Goal: Communication & Community: Share content

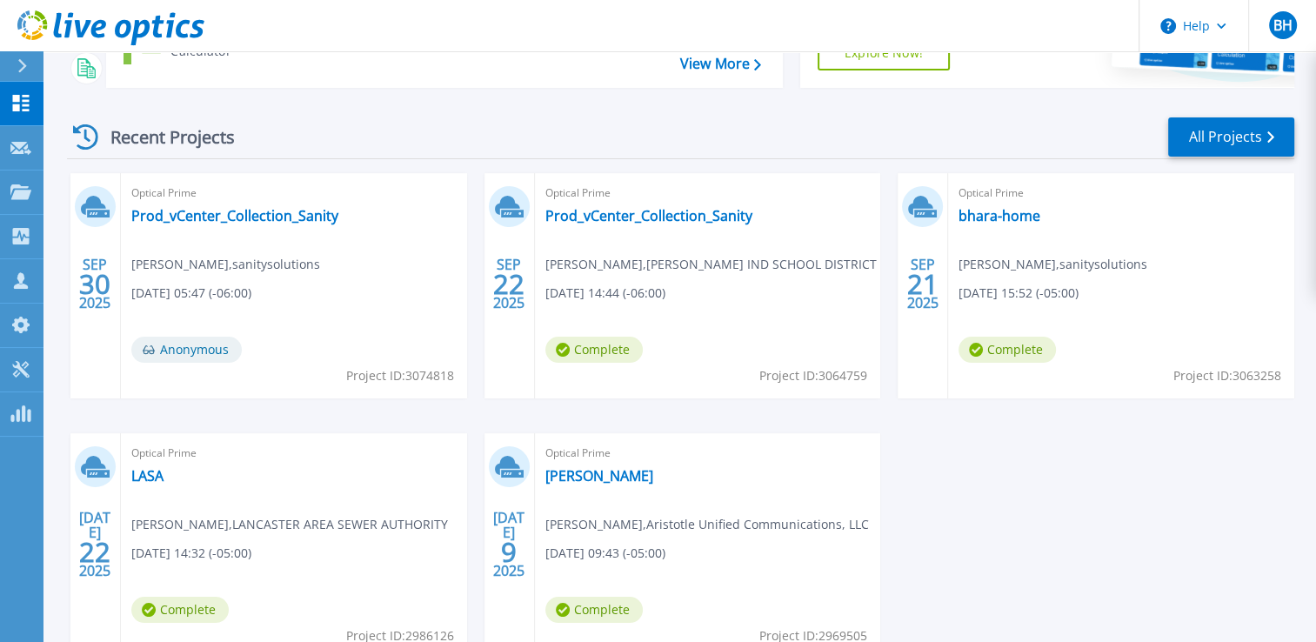
scroll to position [174, 0]
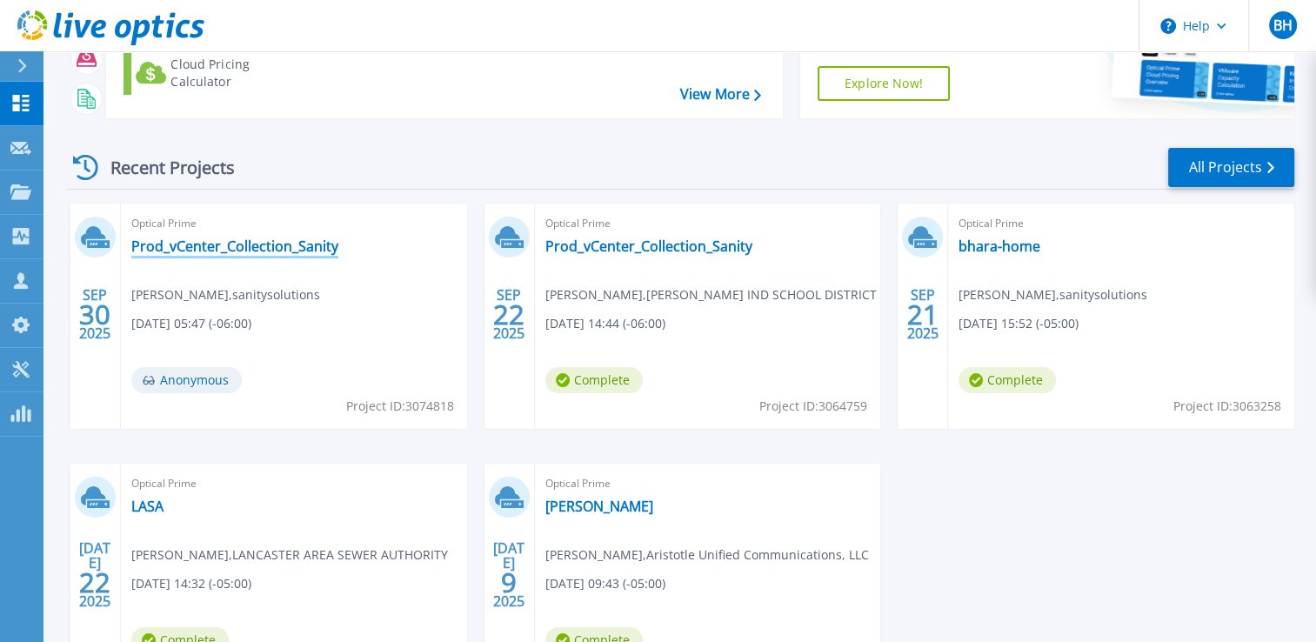
click at [303, 249] on link "Prod_vCenter_Collection_Sanity" at bounding box center [234, 245] width 207 height 17
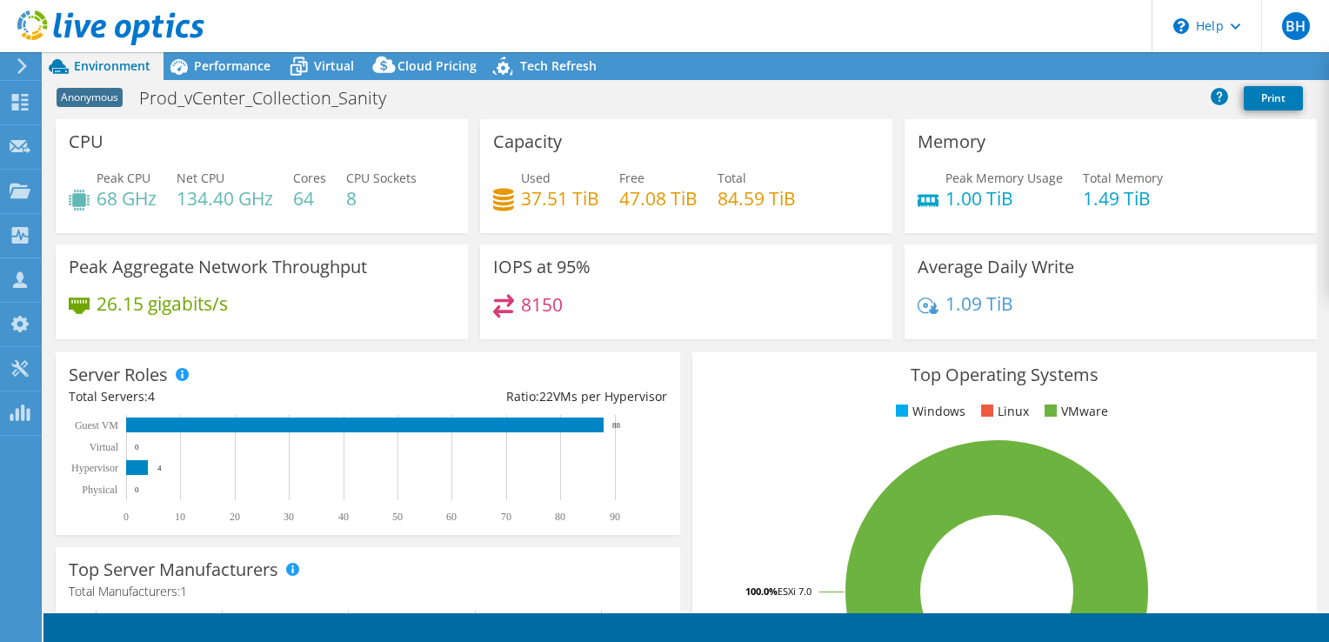
select select "USD"
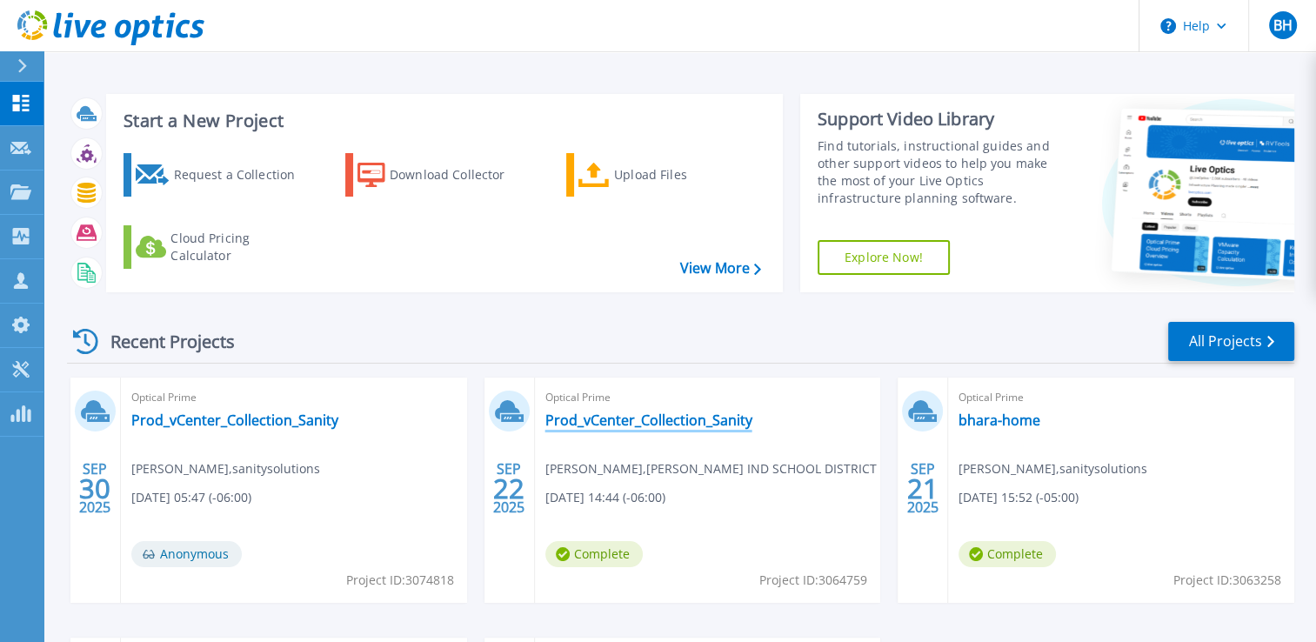
click at [650, 417] on link "Prod_vCenter_Collection_Sanity" at bounding box center [648, 419] width 207 height 17
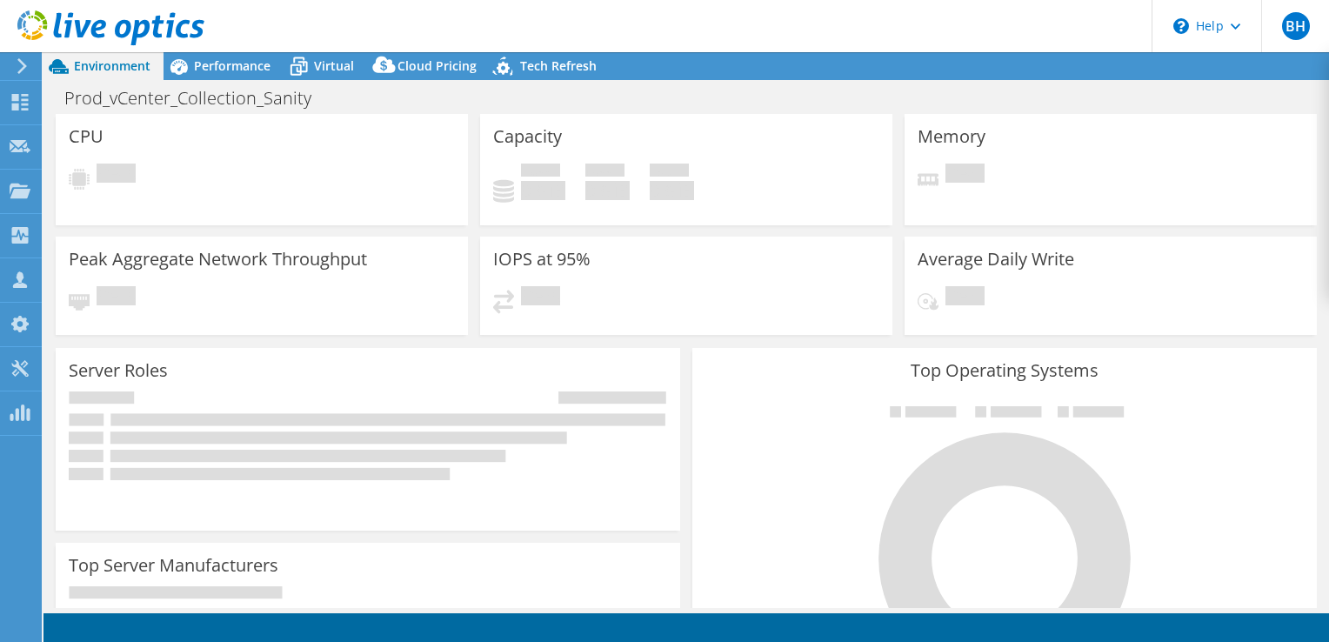
select select "USD"
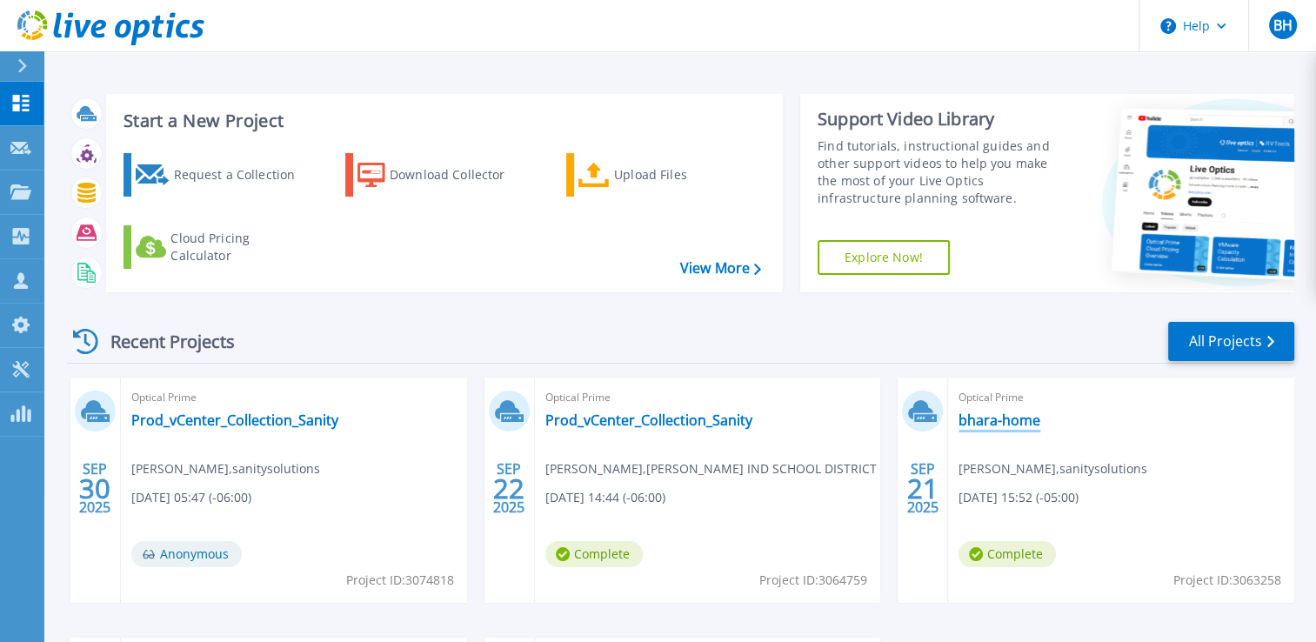
click at [991, 422] on link "bhara-home" at bounding box center [999, 419] width 82 height 17
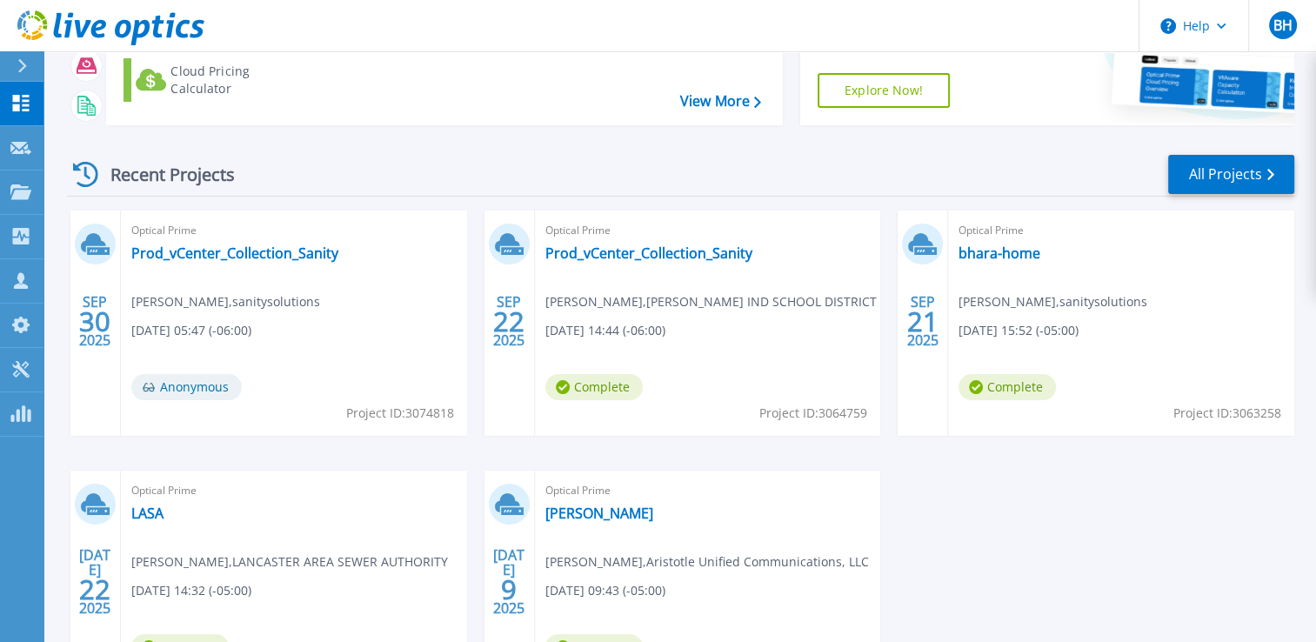
scroll to position [174, 0]
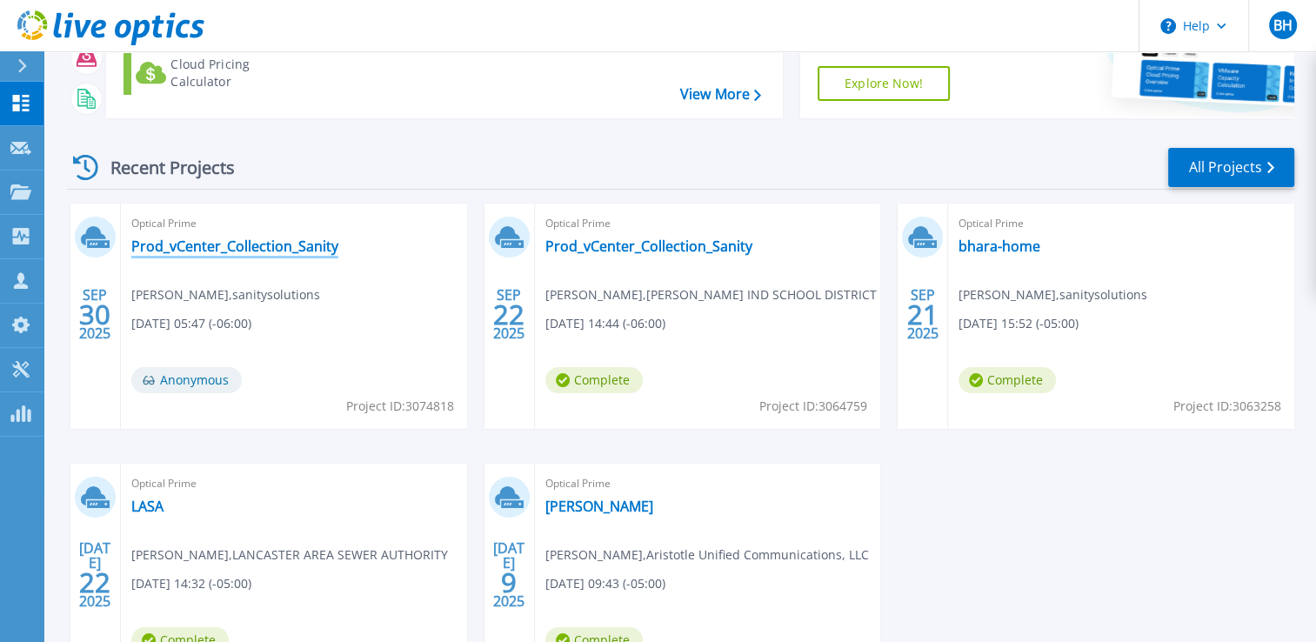
click at [271, 250] on link "Prod_vCenter_Collection_Sanity" at bounding box center [234, 245] width 207 height 17
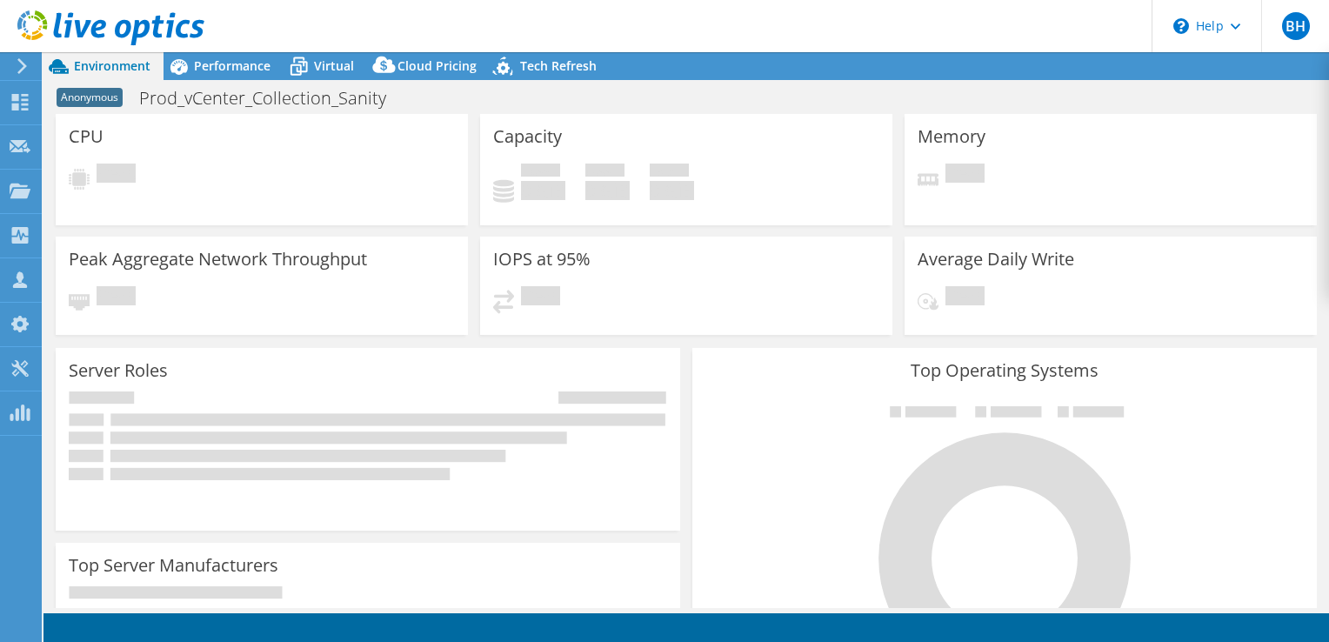
select select "USD"
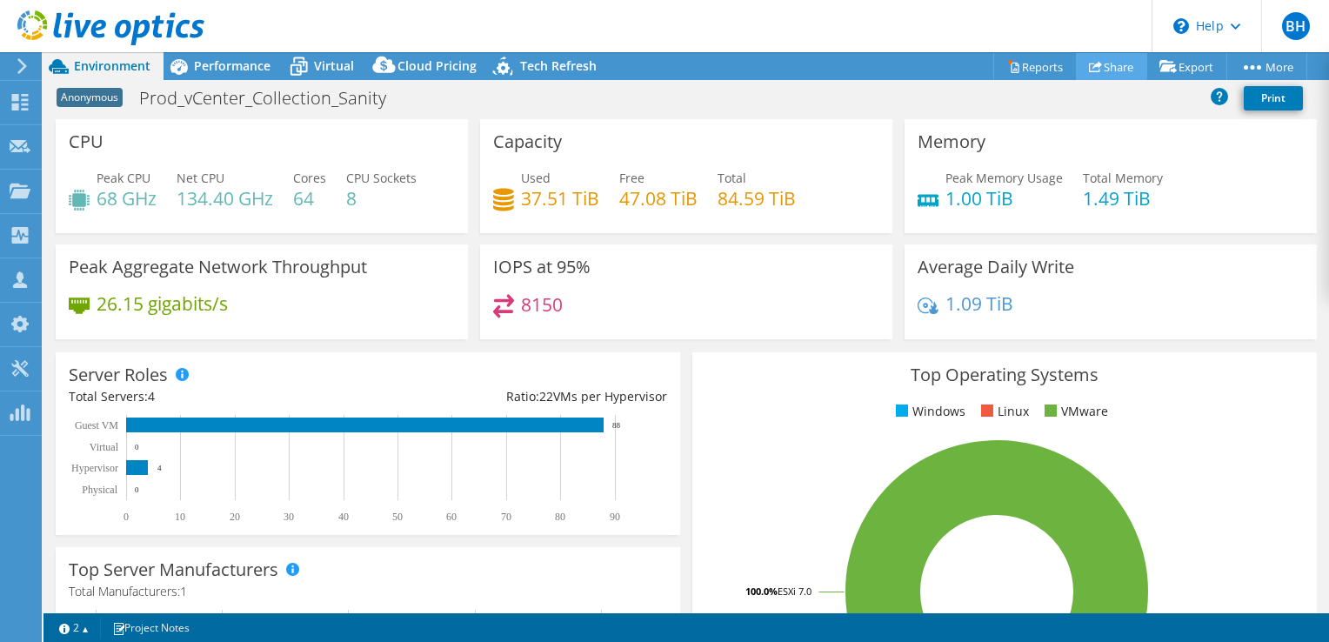
click at [1108, 64] on link "Share" at bounding box center [1111, 66] width 71 height 27
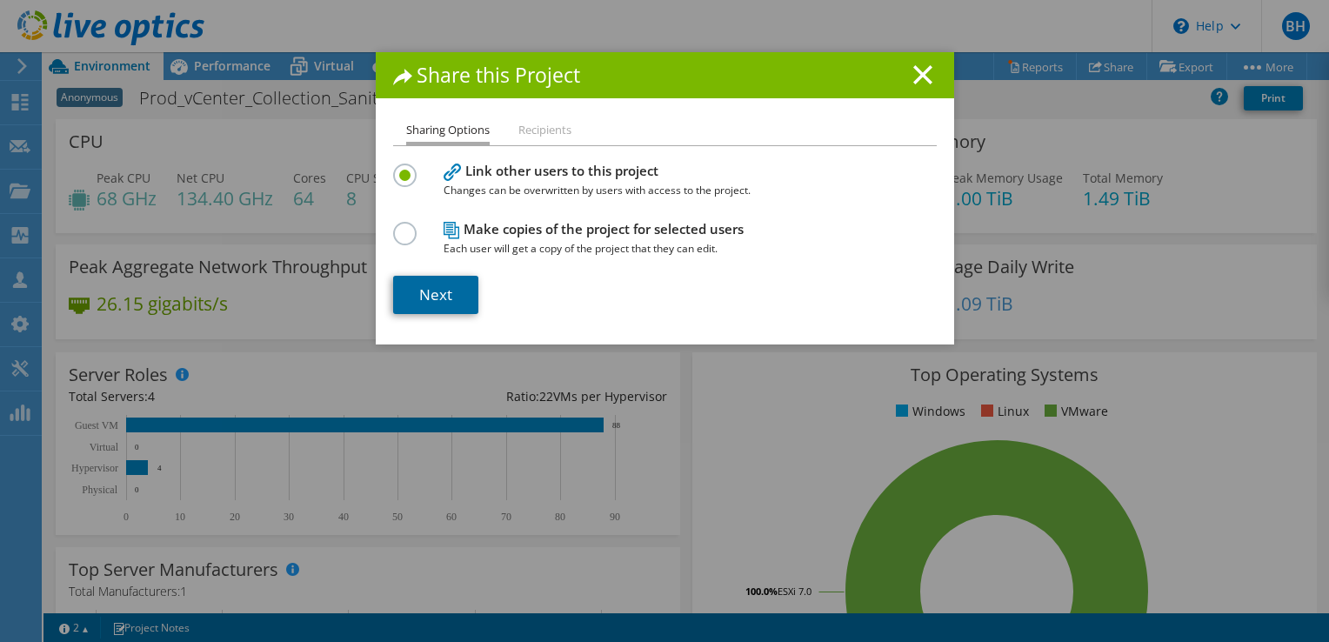
click at [424, 295] on link "Next" at bounding box center [435, 295] width 85 height 38
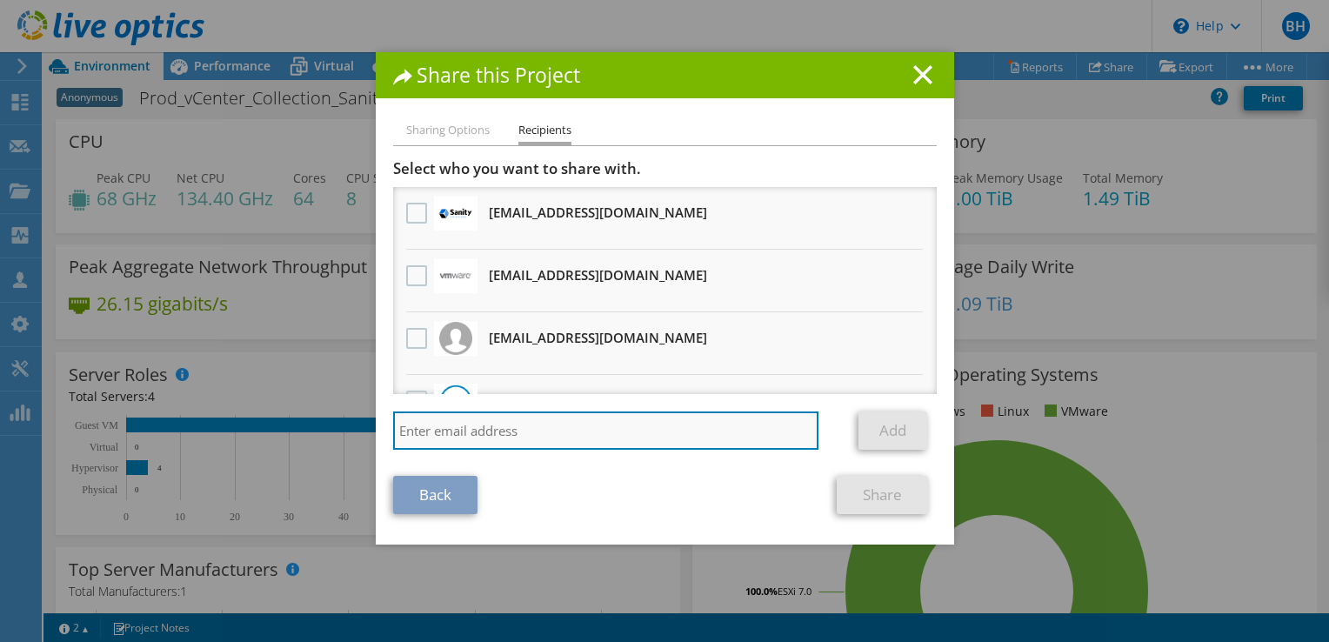
click at [537, 424] on input "search" at bounding box center [606, 430] width 426 height 38
type input "n"
type input "ncupery@sanitysolutions.com"
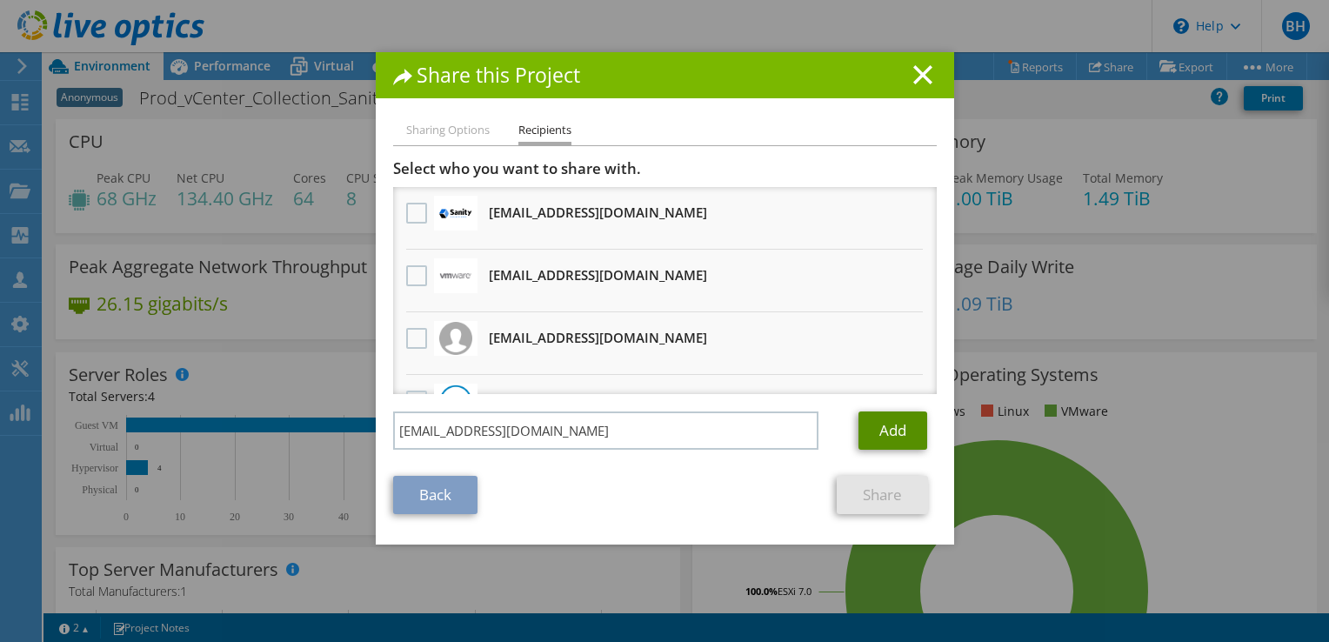
click at [891, 437] on link "Add" at bounding box center [892, 430] width 69 height 38
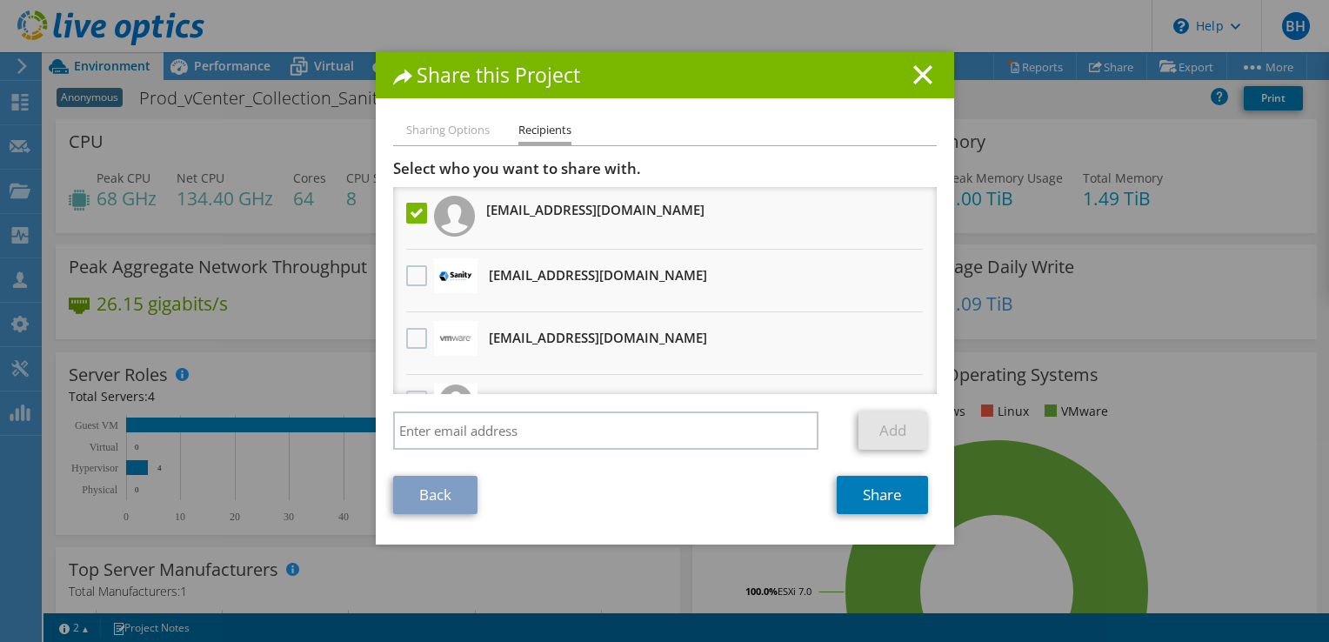
click at [899, 82] on h1 "Share this Project" at bounding box center [665, 75] width 544 height 20
click at [916, 75] on line at bounding box center [922, 74] width 17 height 17
